Goal: Obtain resource: Obtain resource

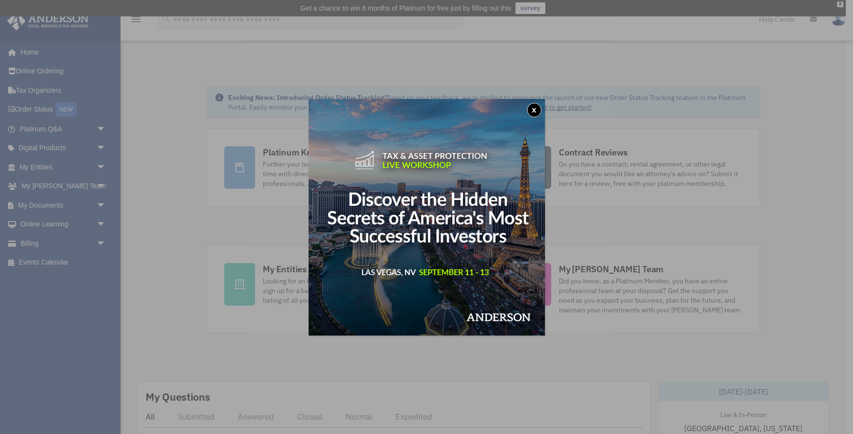
click at [533, 106] on button "x" at bounding box center [534, 110] width 14 height 14
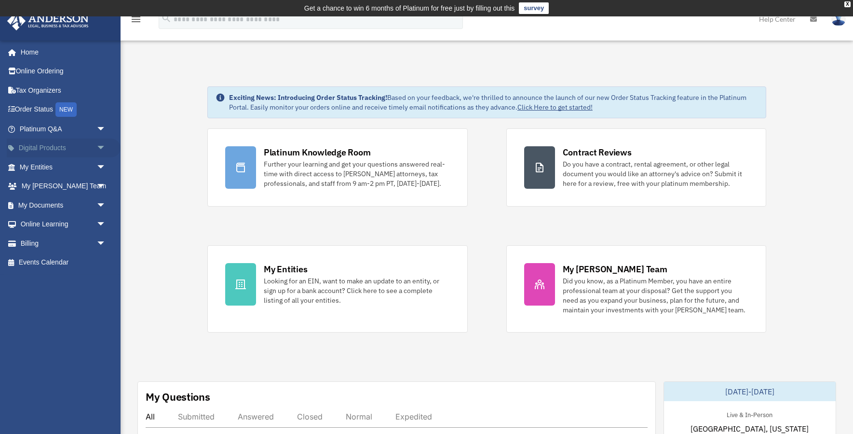
click at [59, 145] on link "Digital Products arrow_drop_down" at bounding box center [64, 147] width 114 height 19
click at [100, 165] on span "arrow_drop_down" at bounding box center [105, 167] width 19 height 20
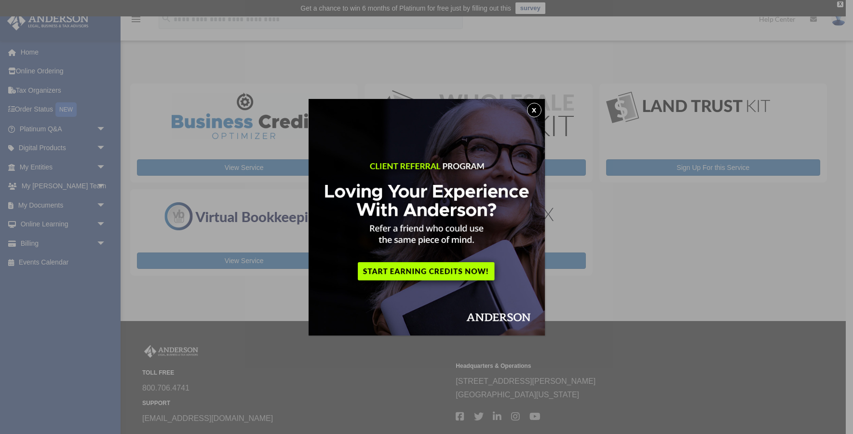
click at [533, 108] on button "x" at bounding box center [534, 110] width 14 height 14
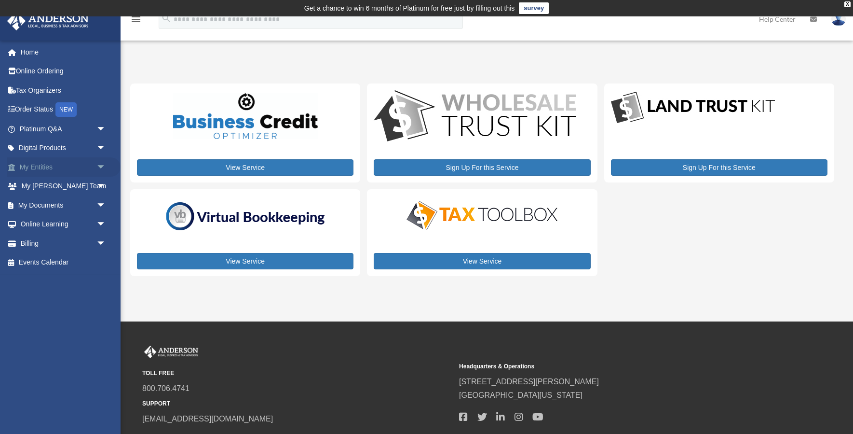
click at [101, 163] on span "arrow_drop_down" at bounding box center [105, 167] width 19 height 20
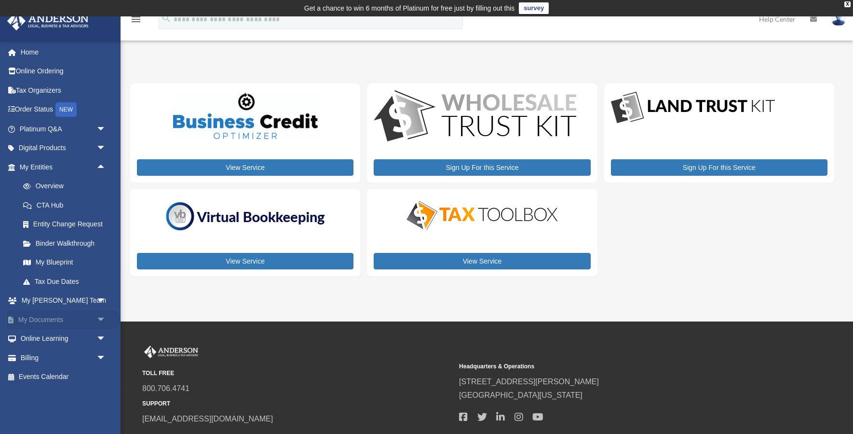
click at [62, 315] on link "My Documents arrow_drop_down" at bounding box center [64, 319] width 114 height 19
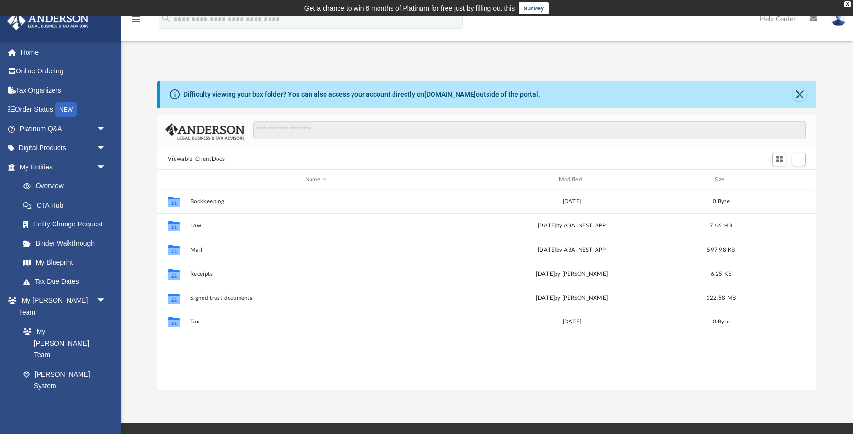
scroll to position [219, 659]
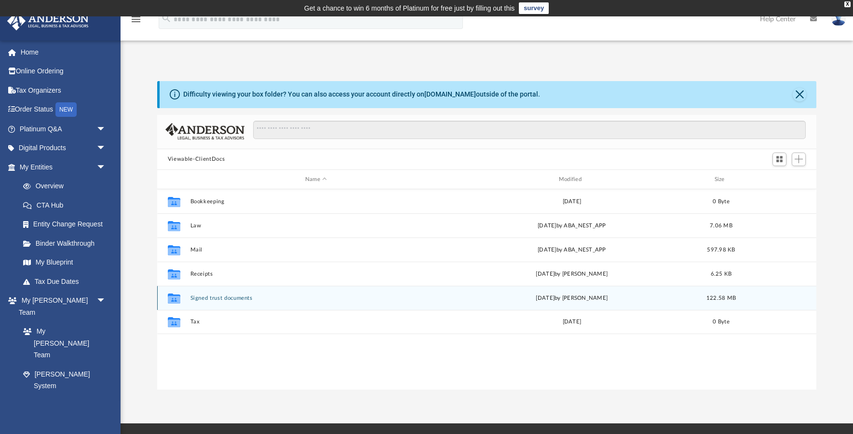
click at [269, 298] on button "Signed trust documents" at bounding box center [316, 298] width 252 height 6
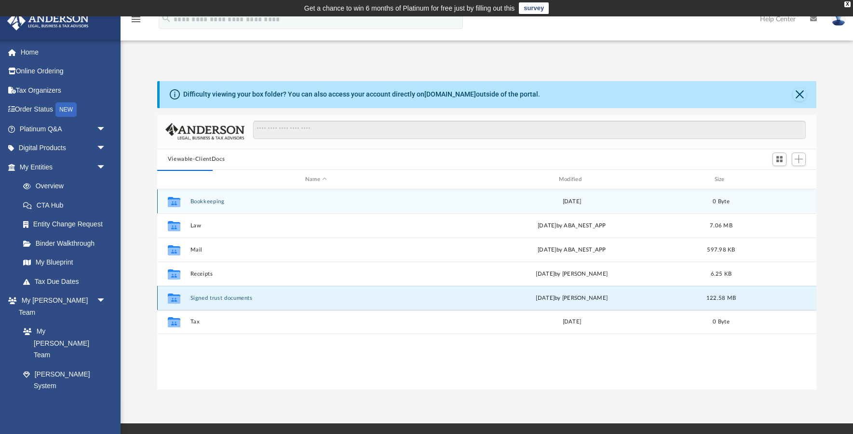
scroll to position [190, 659]
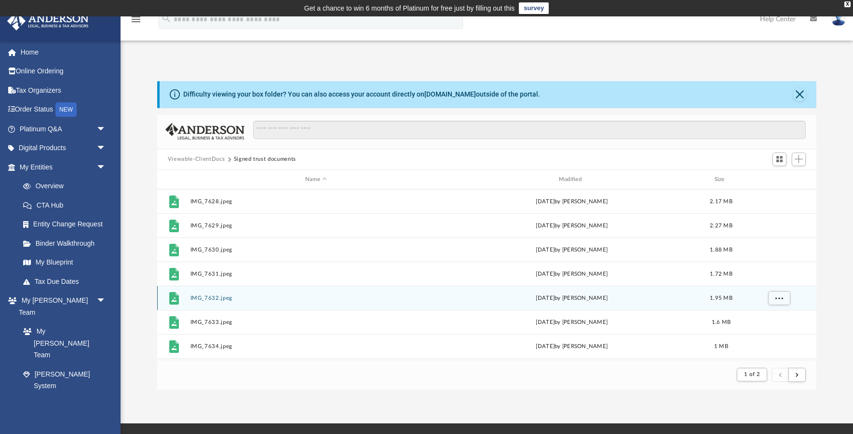
click at [284, 298] on button "IMG_7632.jpeg" at bounding box center [316, 298] width 252 height 6
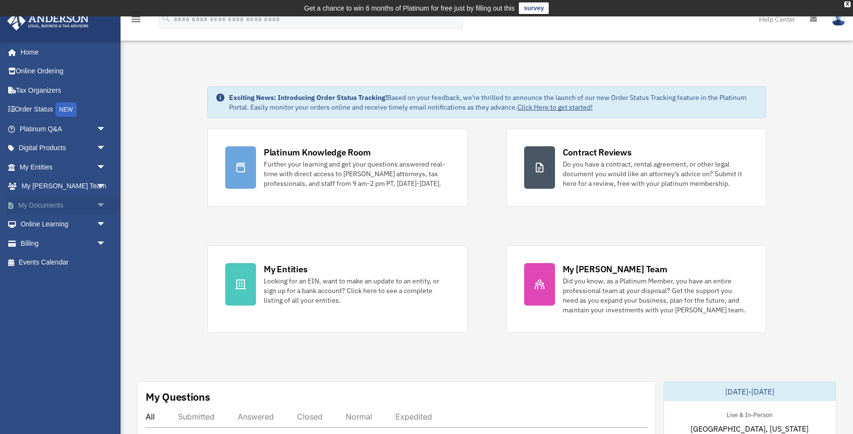
click at [99, 204] on span "arrow_drop_down" at bounding box center [105, 205] width 19 height 20
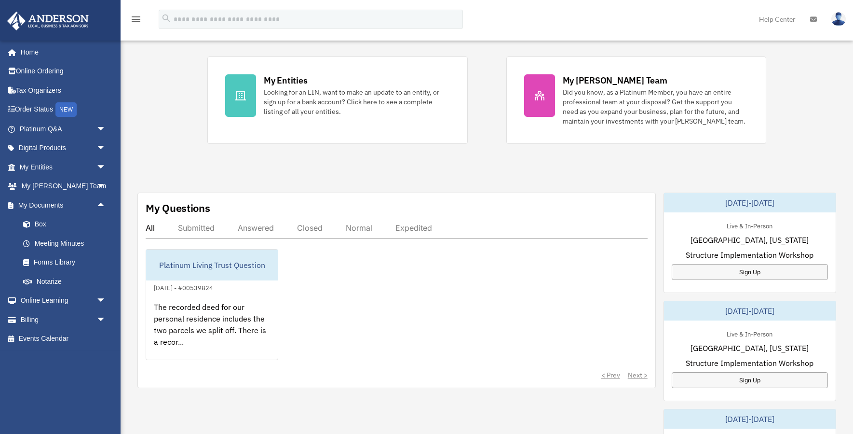
scroll to position [190, 0]
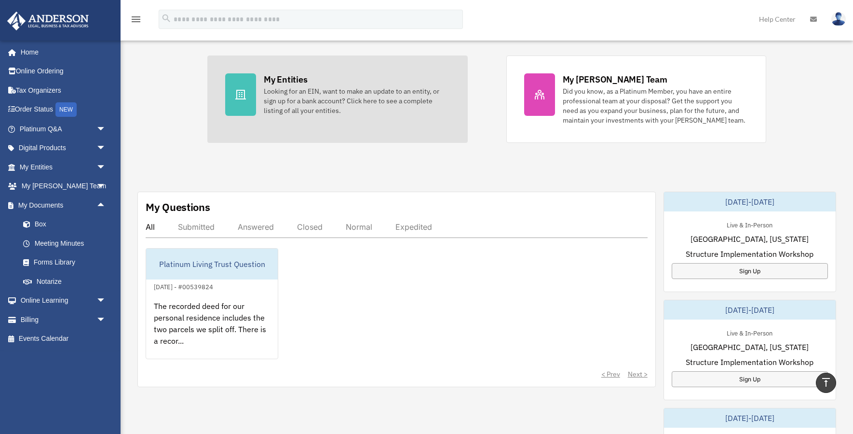
click at [275, 93] on div "Looking for an EIN, want to make an update to an entity, or sign up for a bank …" at bounding box center [357, 100] width 186 height 29
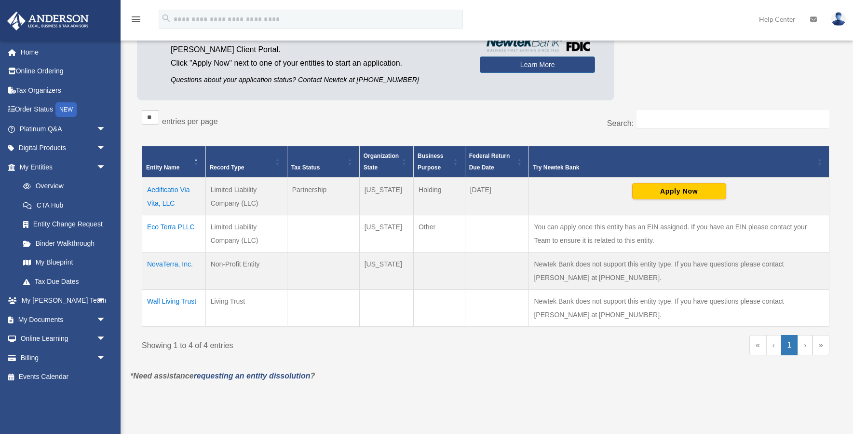
scroll to position [118, 0]
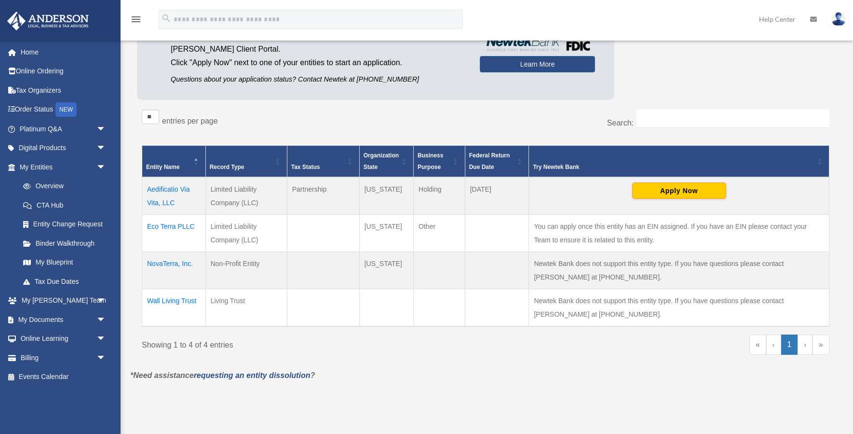
click at [192, 300] on td "Wall Living Trust" at bounding box center [174, 307] width 64 height 38
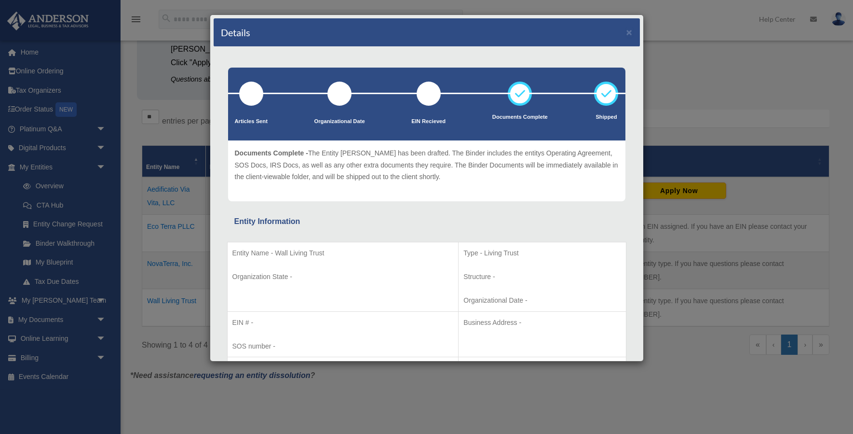
scroll to position [0, 0]
click at [518, 96] on icon at bounding box center [520, 93] width 29 height 29
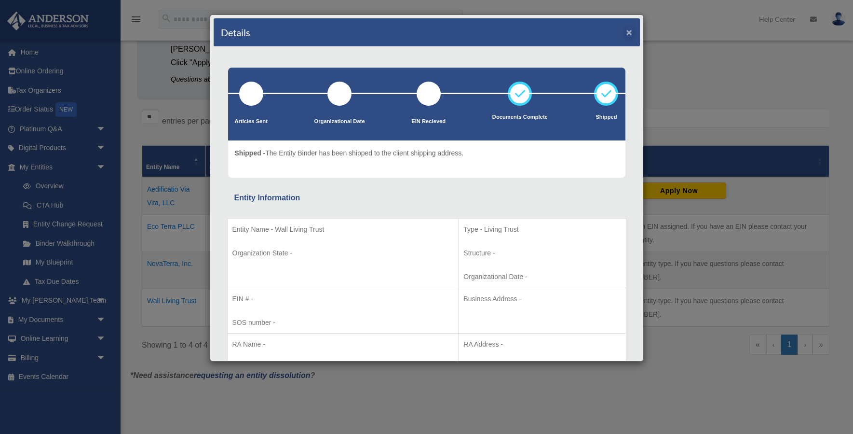
click at [629, 31] on button "×" at bounding box center [630, 32] width 6 height 10
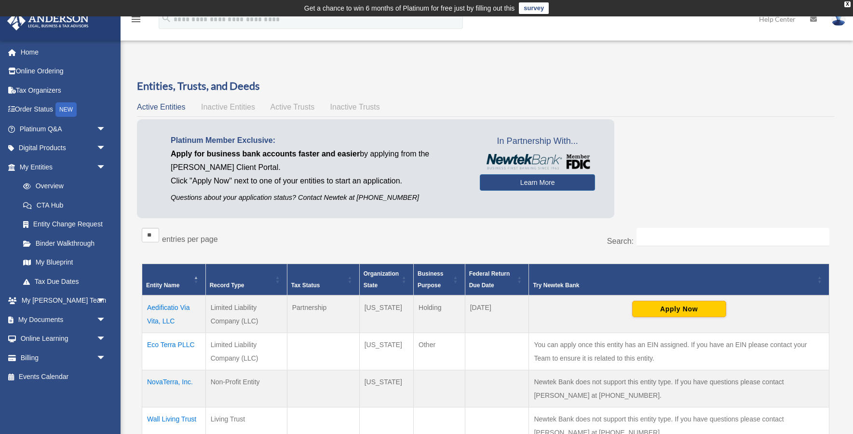
click at [290, 105] on span "Active Trusts" at bounding box center [293, 107] width 44 height 8
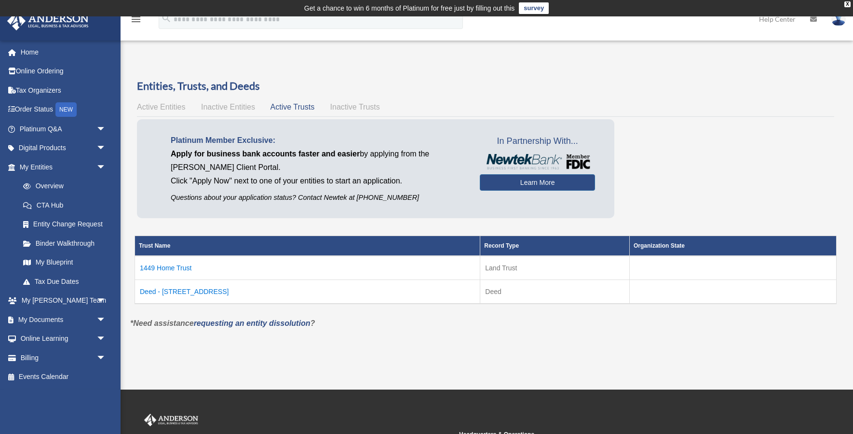
click at [177, 264] on td "1449 Home Trust" at bounding box center [307, 268] width 345 height 24
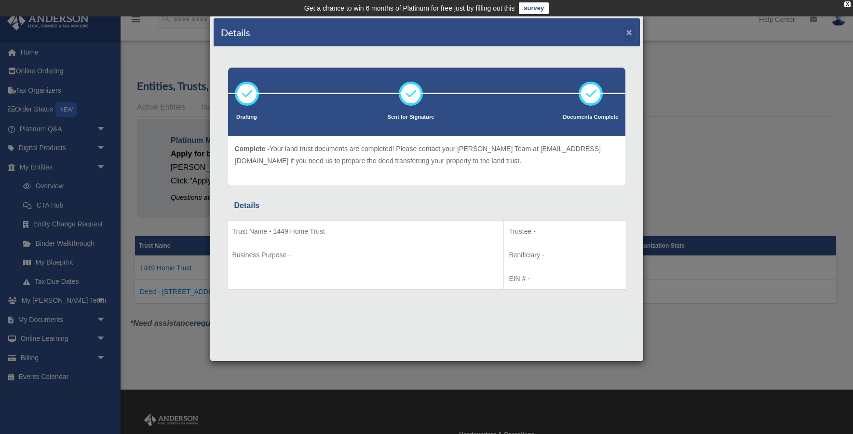
click at [628, 31] on button "×" at bounding box center [630, 32] width 6 height 10
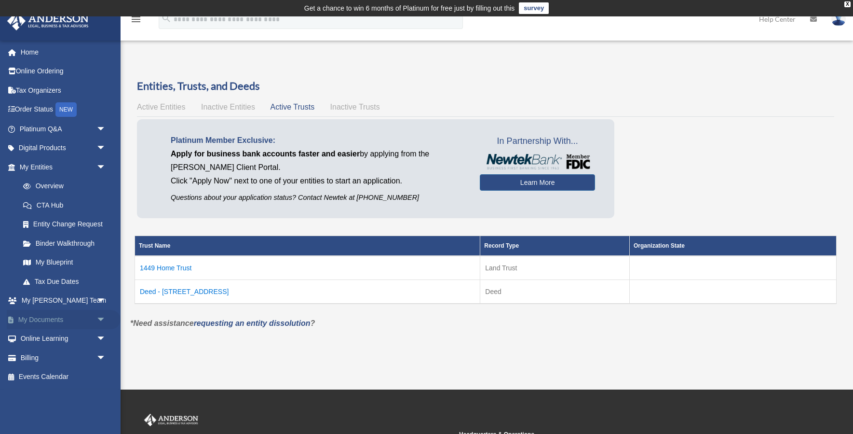
click at [100, 314] on span "arrow_drop_down" at bounding box center [105, 320] width 19 height 20
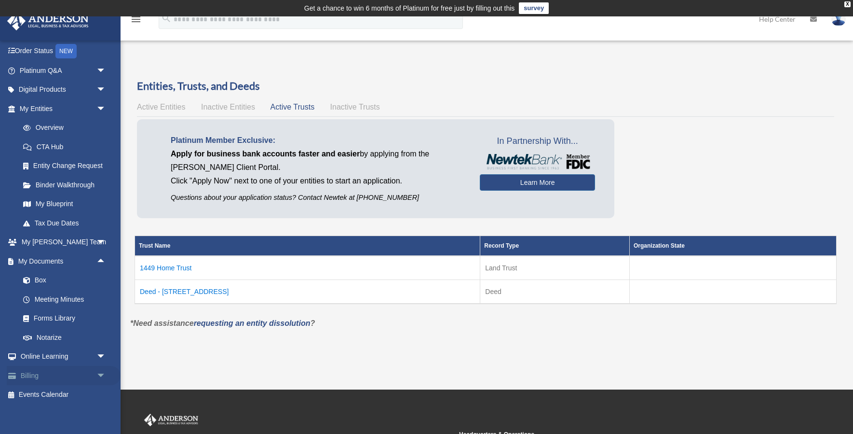
scroll to position [58, 0]
click at [40, 277] on link "Box" at bounding box center [67, 280] width 107 height 19
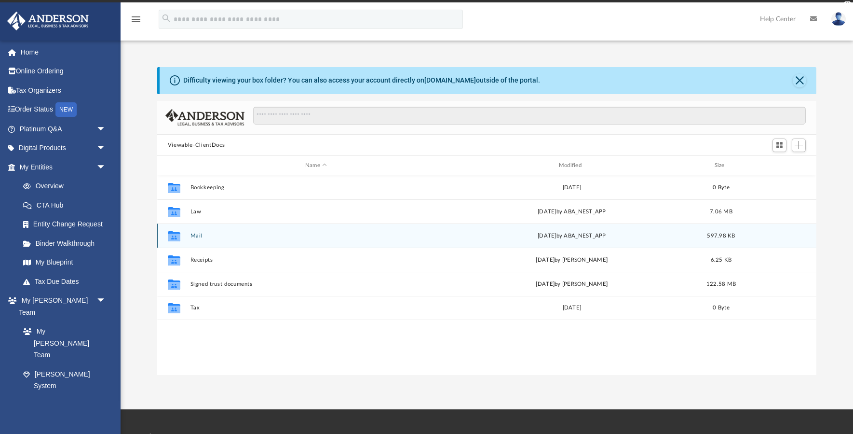
scroll to position [219, 659]
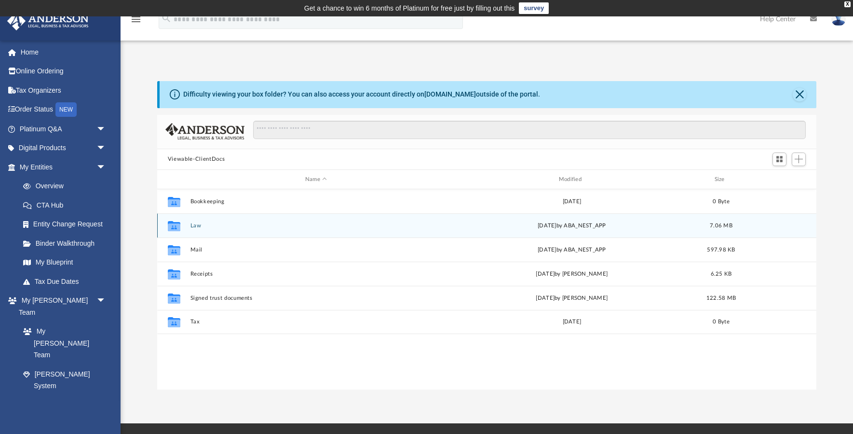
click at [179, 228] on icon "grid" at bounding box center [174, 227] width 13 height 8
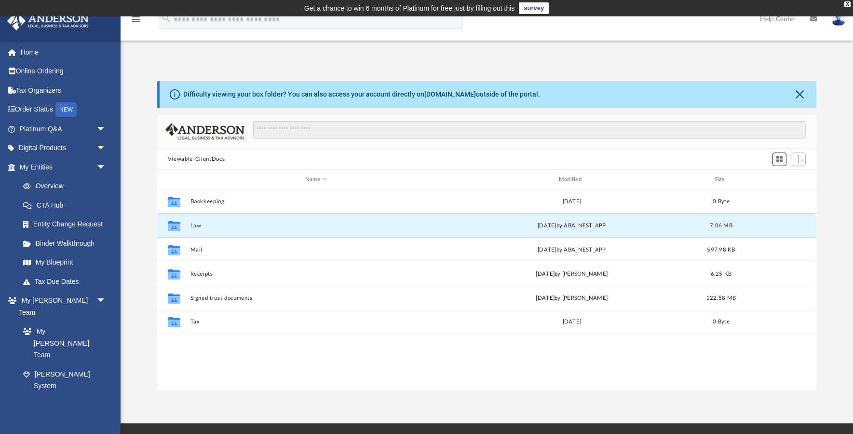
click at [783, 157] on span "Switch to Grid View" at bounding box center [780, 159] width 8 height 8
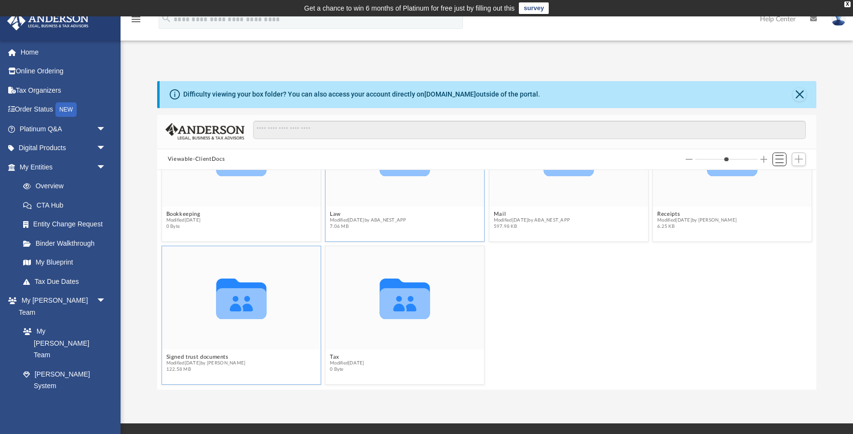
scroll to position [71, 0]
click at [241, 297] on icon "grid" at bounding box center [241, 303] width 50 height 31
click at [240, 299] on icon "grid" at bounding box center [241, 303] width 50 height 31
click at [185, 360] on span "Modified Tue Sep 24 2024 by Mechel Wall" at bounding box center [206, 363] width 80 height 6
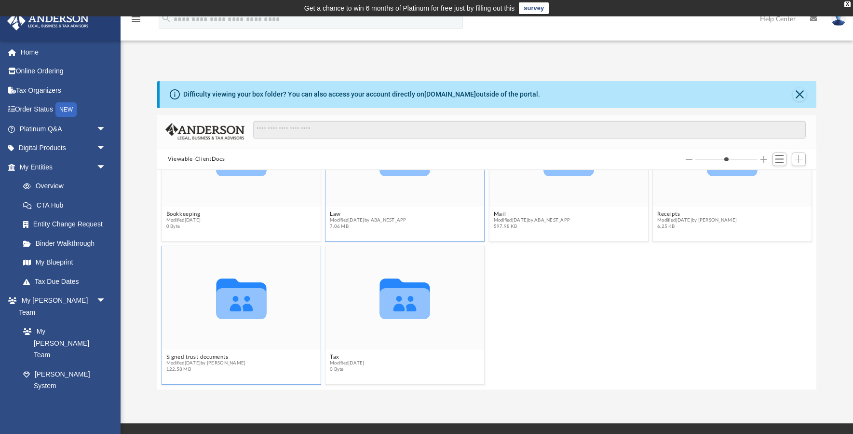
click at [225, 299] on icon "grid" at bounding box center [241, 303] width 50 height 31
click at [799, 94] on button "Close" at bounding box center [800, 95] width 14 height 14
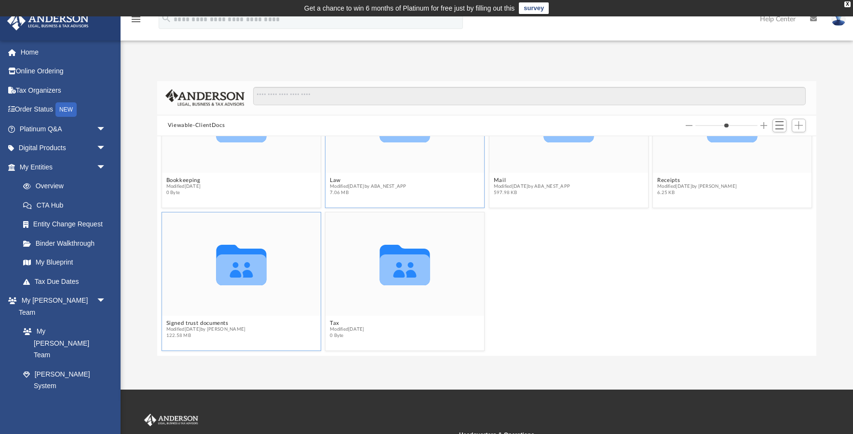
click at [233, 279] on icon "grid" at bounding box center [241, 269] width 50 height 31
click at [191, 334] on span "122.58 MB" at bounding box center [206, 335] width 80 height 6
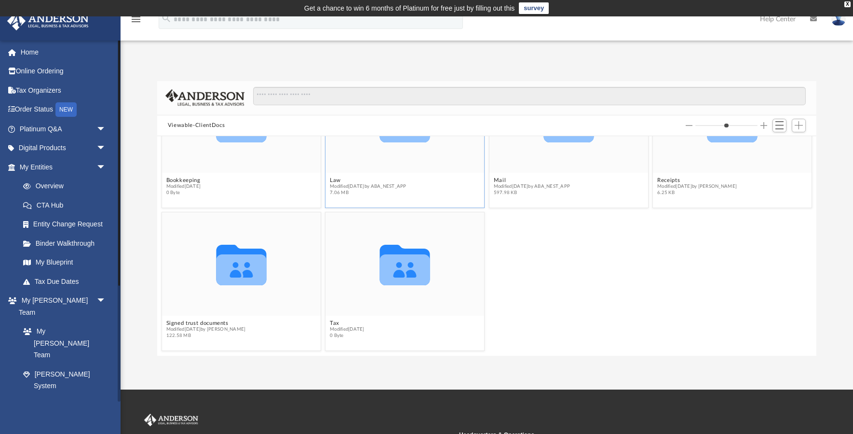
click at [848, 3] on div "X" at bounding box center [848, 4] width 6 height 6
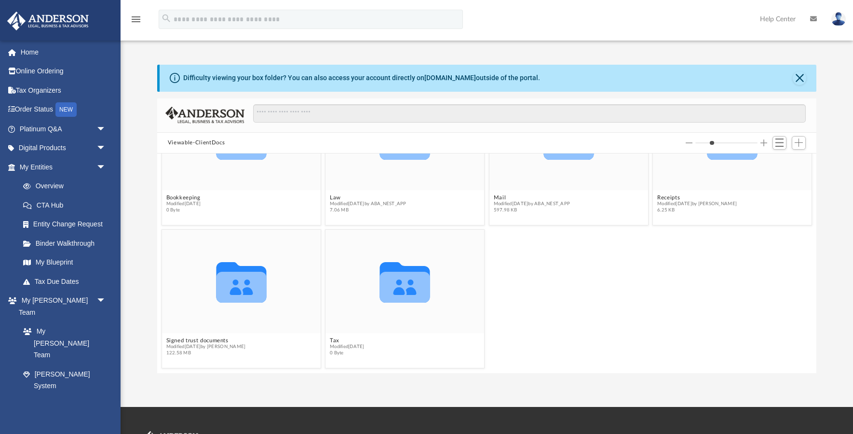
scroll to position [71, 0]
click at [259, 284] on icon "grid" at bounding box center [241, 287] width 50 height 31
click at [239, 290] on icon "grid" at bounding box center [241, 282] width 50 height 41
click at [241, 284] on icon "grid" at bounding box center [241, 287] width 50 height 31
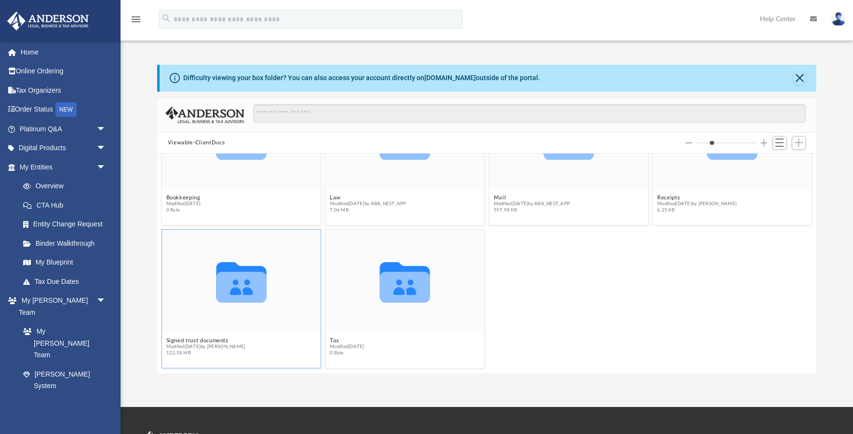
click at [241, 284] on icon "grid" at bounding box center [241, 287] width 50 height 31
click at [797, 76] on button "Close" at bounding box center [800, 78] width 14 height 14
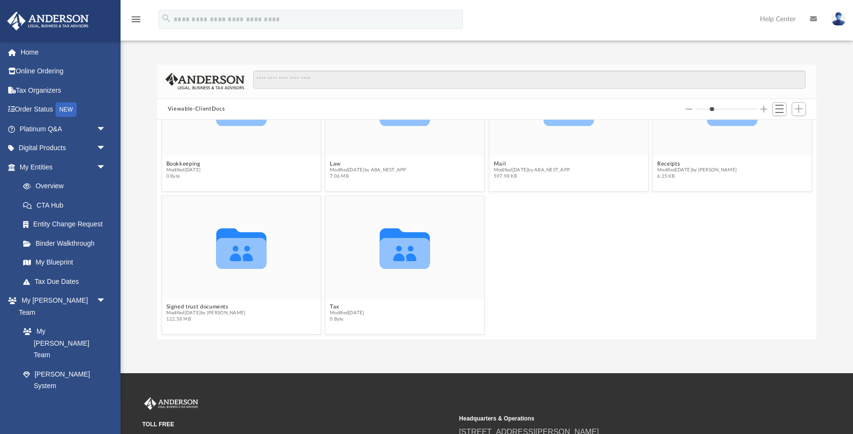
click at [777, 17] on link "Help Center" at bounding box center [778, 19] width 50 height 38
click at [774, 19] on link "Help Center" at bounding box center [778, 19] width 50 height 38
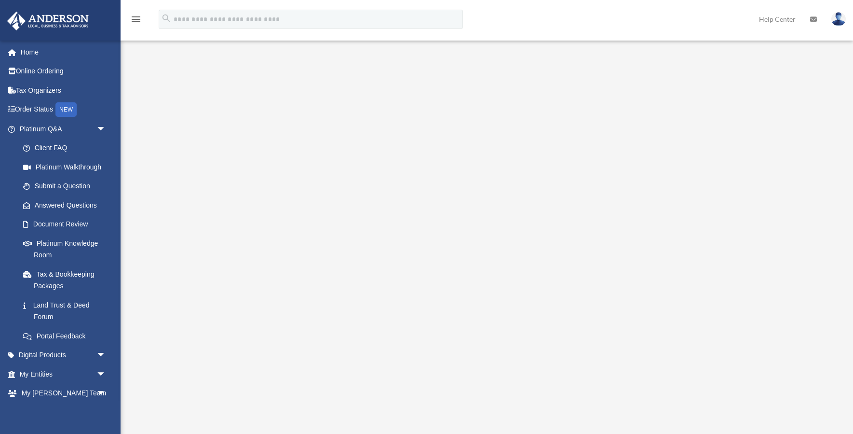
click at [777, 19] on link "Help Center" at bounding box center [777, 19] width 51 height 38
click at [806, 410] on div "Platinum Walkthrough mwallmosaic@gmail.com Sign Out mwallmosaic@gmail.com Home …" at bounding box center [426, 220] width 853 height 440
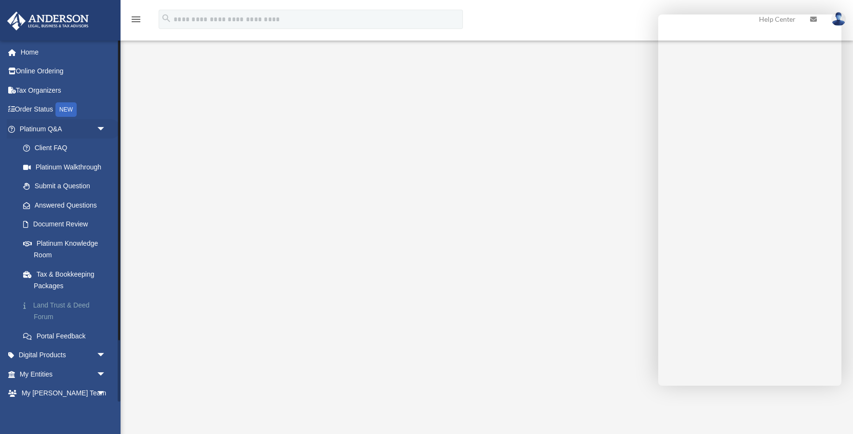
click at [73, 301] on link "Land Trust & Deed Forum" at bounding box center [67, 310] width 107 height 31
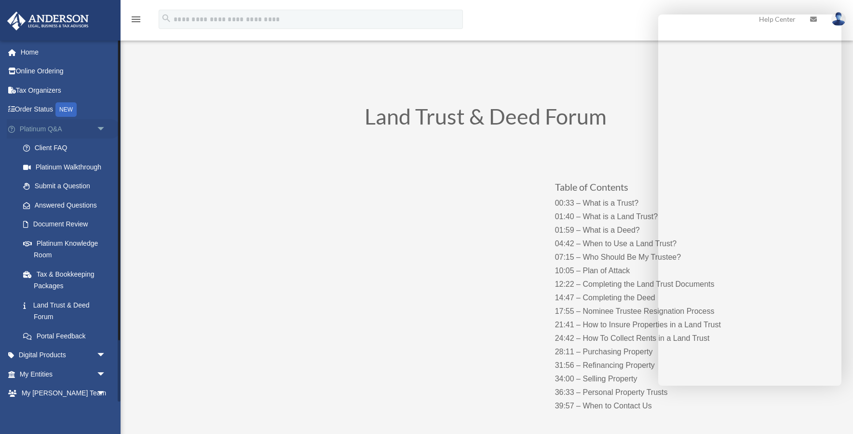
click at [102, 124] on span "arrow_drop_down" at bounding box center [105, 129] width 19 height 20
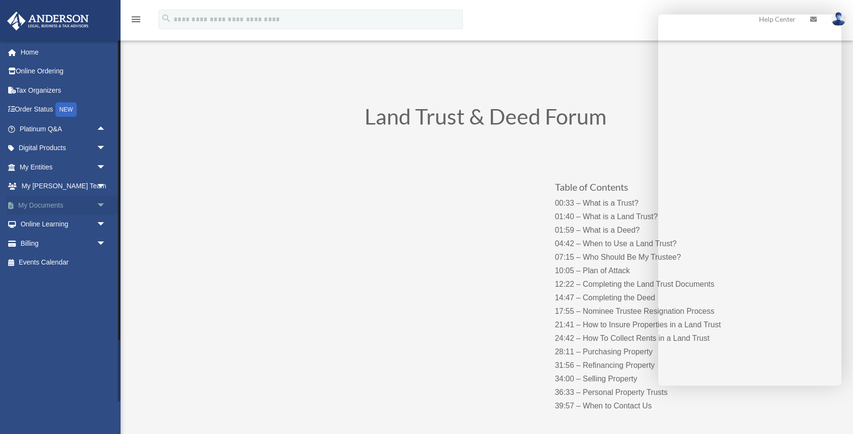
click at [100, 199] on span "arrow_drop_down" at bounding box center [105, 205] width 19 height 20
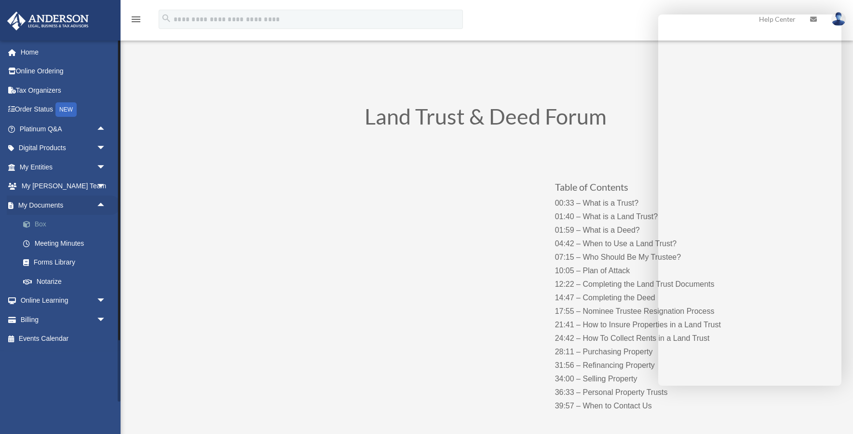
click at [34, 218] on link "Box" at bounding box center [67, 224] width 107 height 19
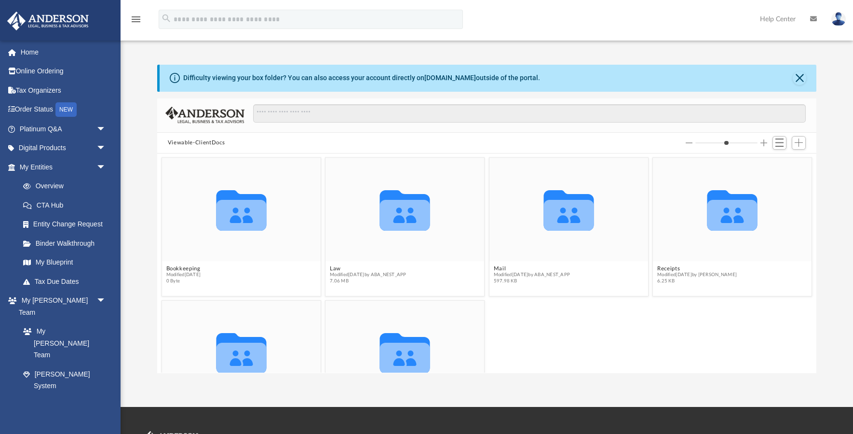
scroll to position [219, 659]
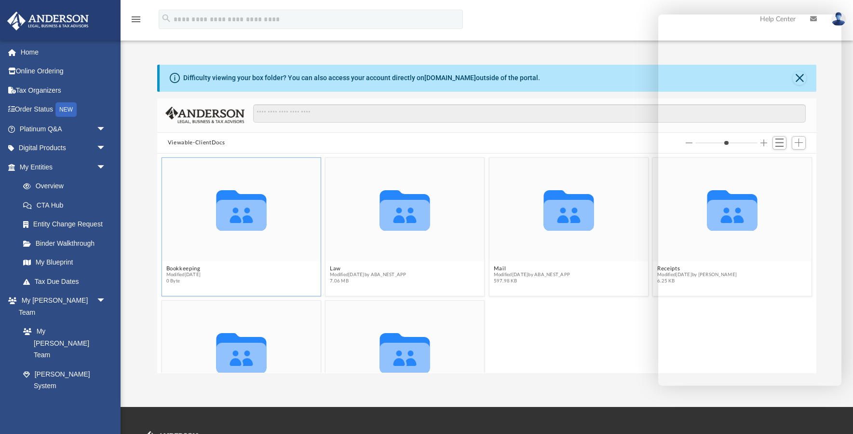
click at [238, 219] on icon "grid" at bounding box center [241, 210] width 50 height 41
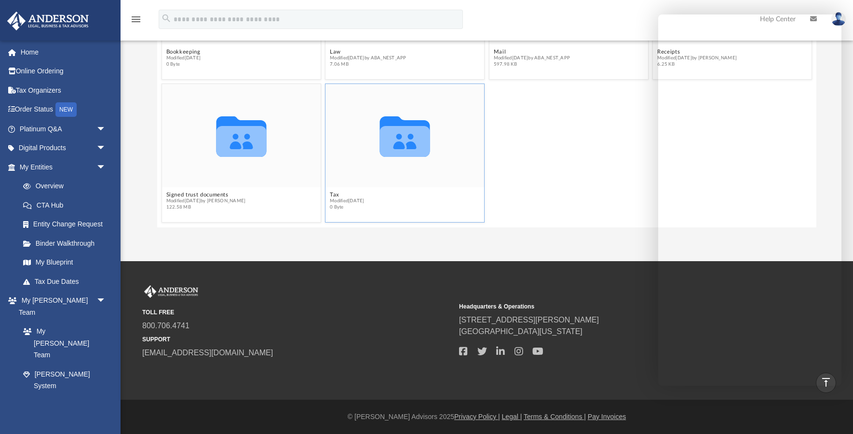
scroll to position [71, 0]
click at [251, 138] on icon "grid" at bounding box center [241, 141] width 50 height 31
click at [255, 145] on icon "grid" at bounding box center [241, 141] width 50 height 31
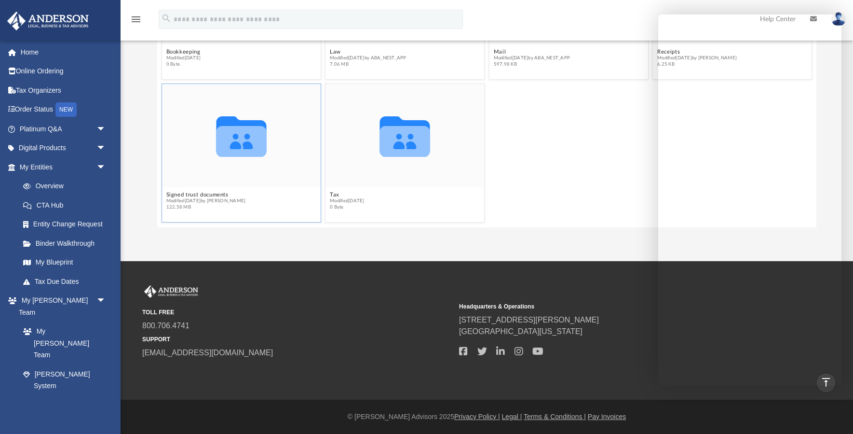
click at [278, 205] on figcaption "Signed trust documents Modified [DATE] by [PERSON_NAME] 122.58 MB" at bounding box center [241, 201] width 159 height 26
click at [290, 147] on div "Collaborated Folder" at bounding box center [241, 135] width 159 height 103
click at [295, 112] on div "Collaborated Folder" at bounding box center [241, 135] width 159 height 103
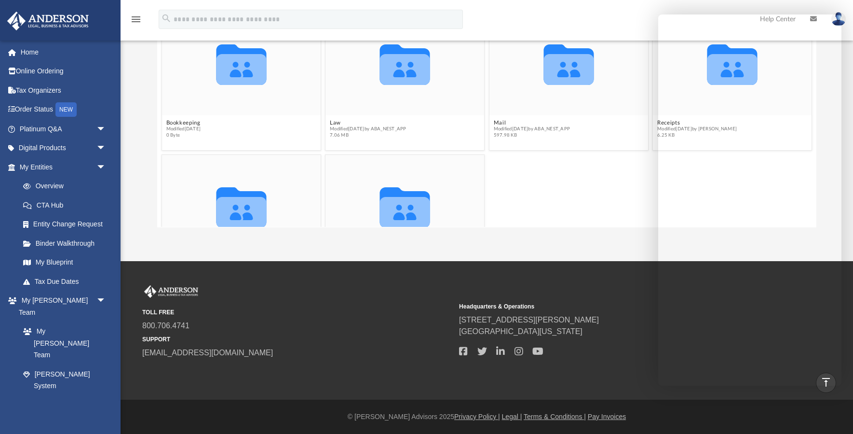
scroll to position [0, 0]
click at [96, 414] on span "arrow_drop_down" at bounding box center [105, 424] width 19 height 20
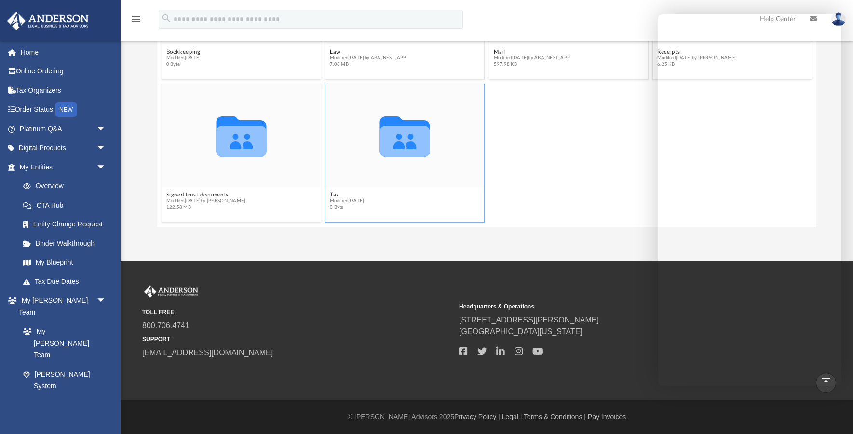
scroll to position [71, 0]
click at [225, 150] on icon "grid" at bounding box center [241, 141] width 50 height 31
click at [217, 197] on button "Signed trust documents" at bounding box center [206, 195] width 80 height 6
click at [182, 198] on span "Modified [DATE] by [PERSON_NAME]" at bounding box center [206, 201] width 80 height 6
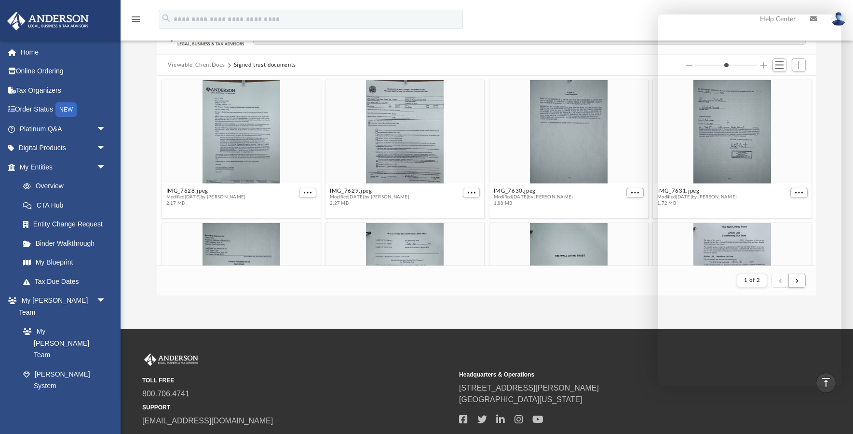
scroll to position [81, 0]
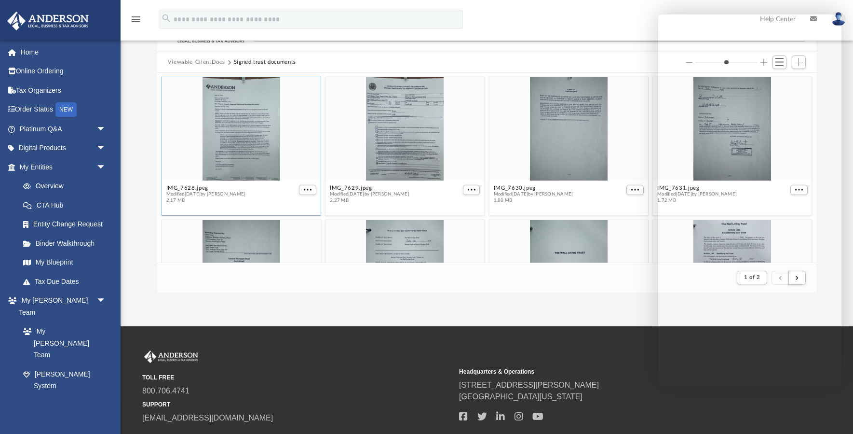
click at [231, 120] on div "grid" at bounding box center [241, 129] width 159 height 103
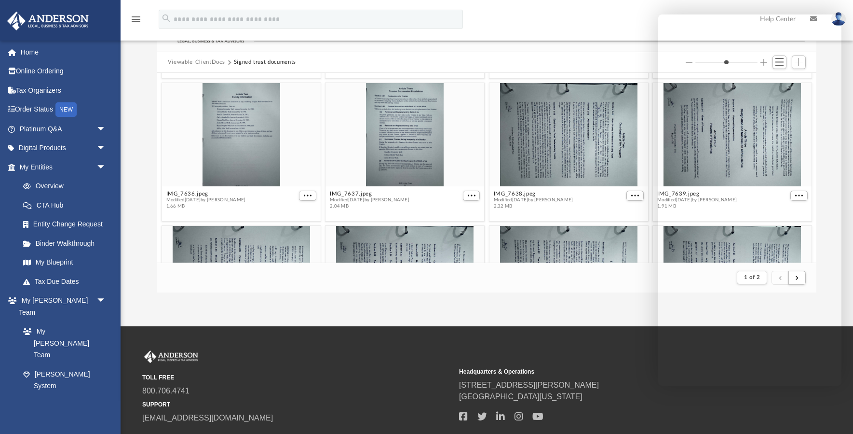
scroll to position [276, 0]
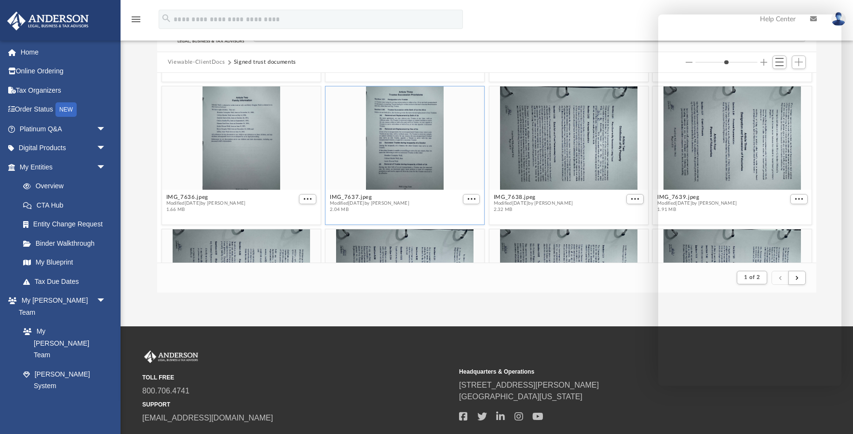
click at [388, 142] on div "grid" at bounding box center [405, 138] width 159 height 103
click at [405, 150] on div "grid" at bounding box center [405, 138] width 159 height 103
click at [470, 198] on span "More options" at bounding box center [472, 199] width 8 height 5
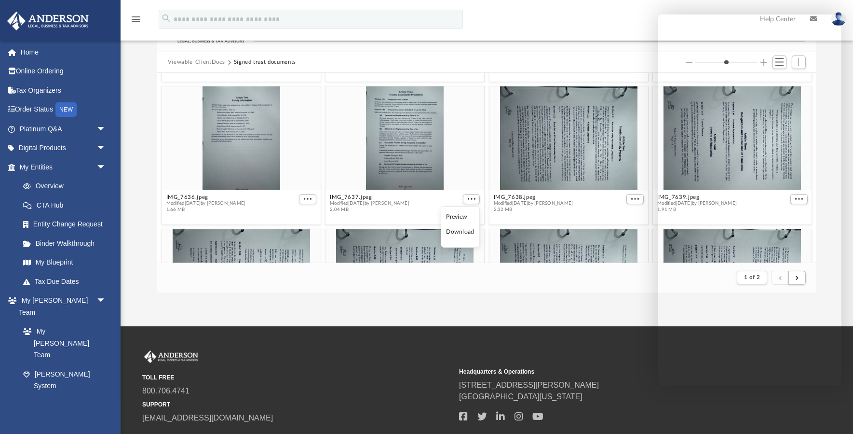
click at [463, 218] on li "Preview" at bounding box center [460, 217] width 28 height 10
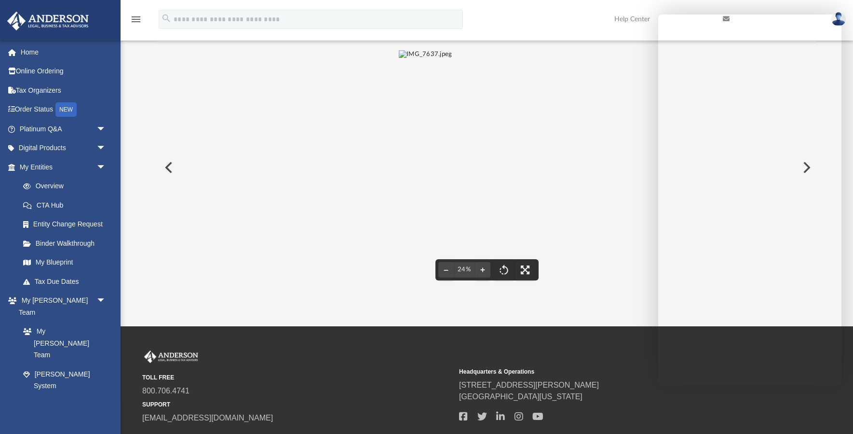
click at [164, 165] on button "Preview" at bounding box center [167, 167] width 21 height 27
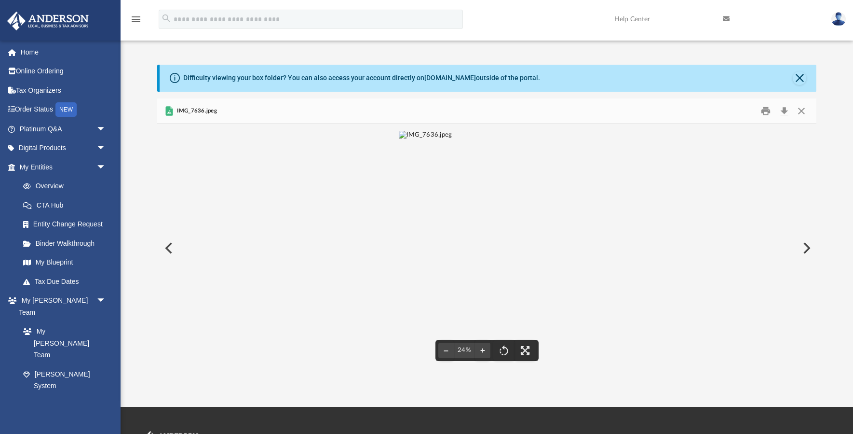
scroll to position [0, 0]
click at [806, 245] on button "Preview" at bounding box center [805, 247] width 21 height 27
click at [804, 244] on button "Preview" at bounding box center [805, 247] width 21 height 27
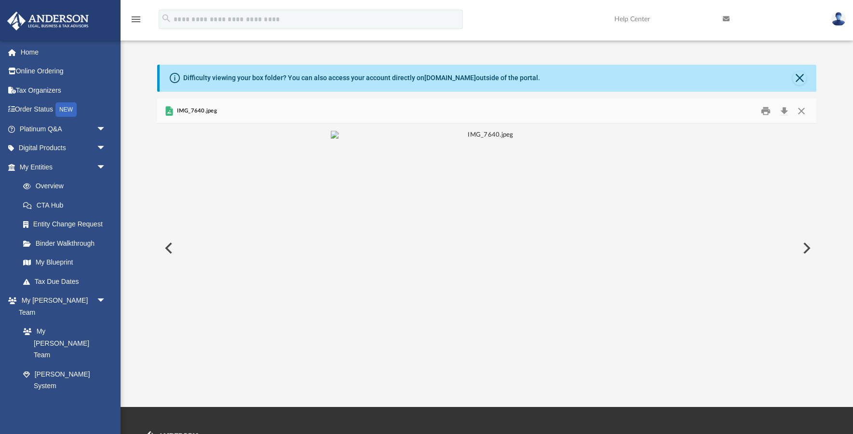
click at [803, 244] on button "Preview" at bounding box center [805, 247] width 21 height 27
click at [800, 110] on button "Close" at bounding box center [801, 110] width 17 height 15
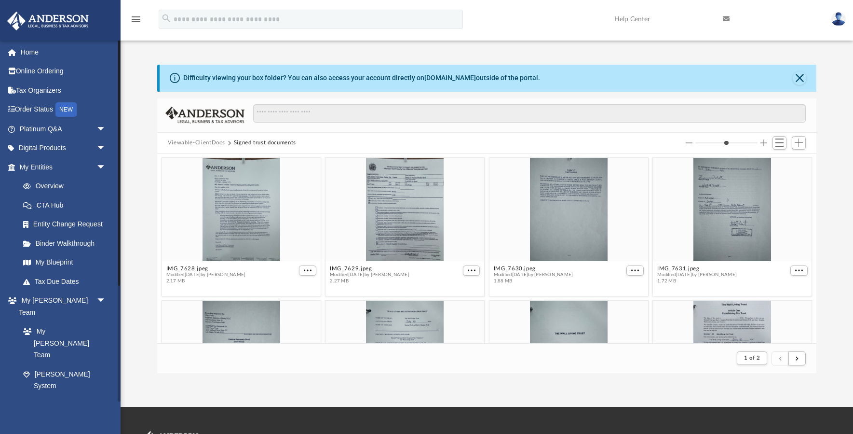
click at [66, 414] on link "My Documents arrow_drop_up" at bounding box center [64, 423] width 114 height 19
click at [101, 414] on span "arrow_drop_up" at bounding box center [105, 424] width 19 height 20
